Goal: Check status: Check status

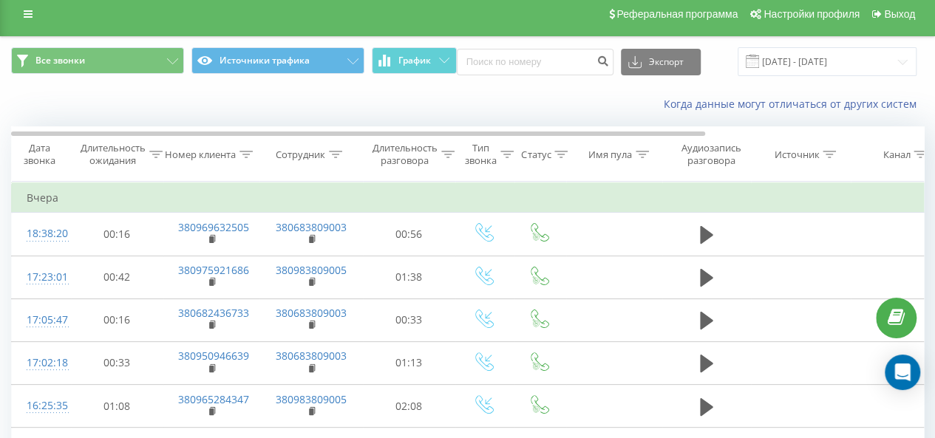
scroll to position [7, 0]
click at [798, 58] on input "22.09.2025 - 22.09.2025" at bounding box center [827, 62] width 179 height 29
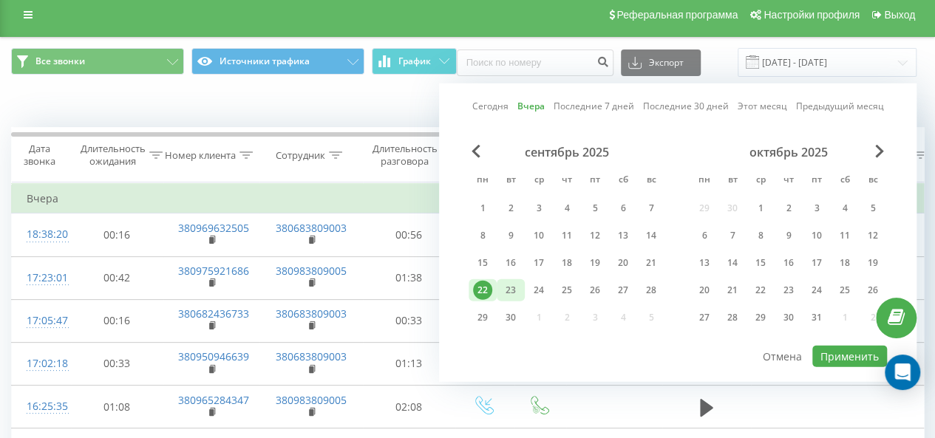
click at [517, 286] on div "23" at bounding box center [510, 290] width 19 height 19
click at [829, 349] on button "Применить" at bounding box center [849, 356] width 75 height 21
type input "[DATE] - [DATE]"
